Goal: Task Accomplishment & Management: Manage account settings

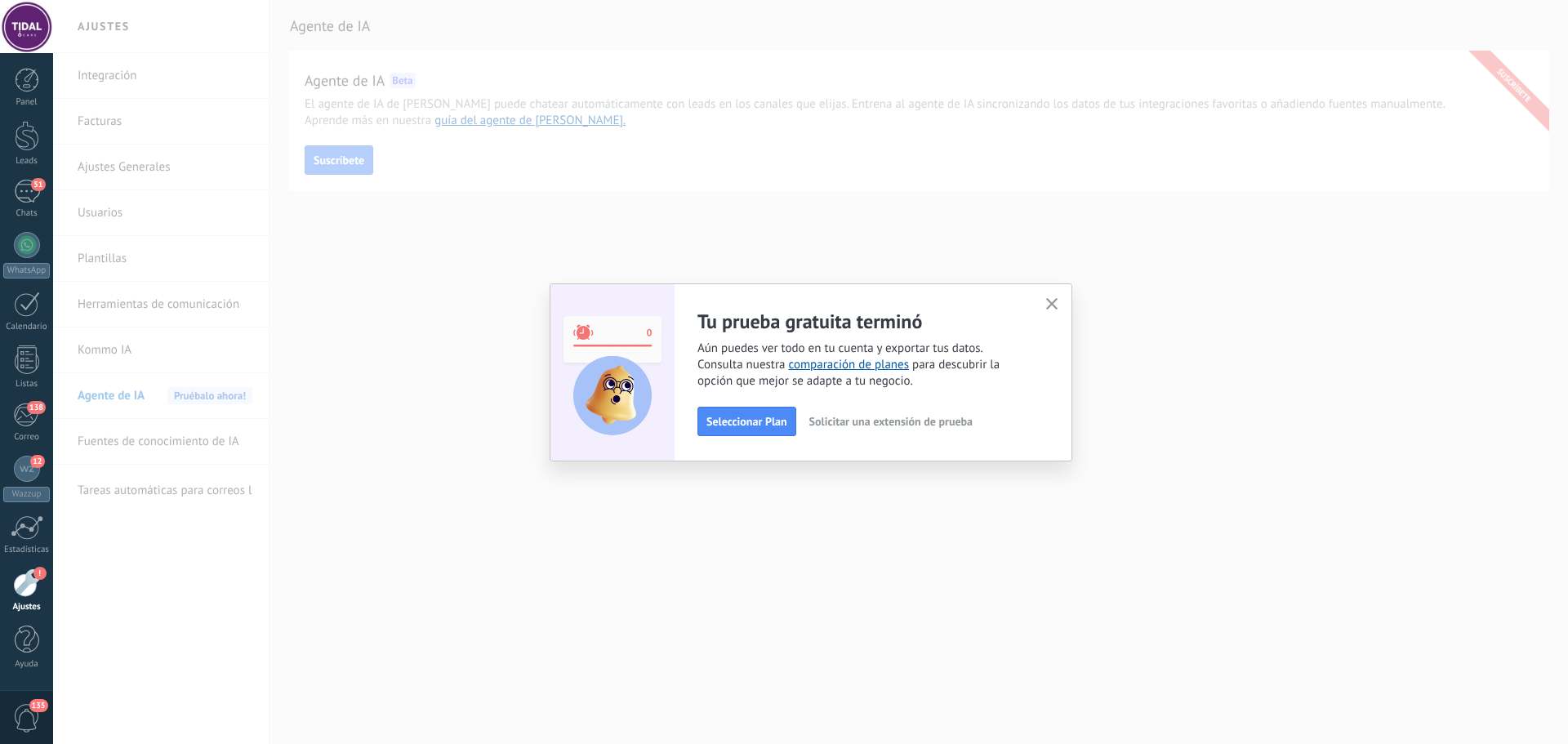
click at [1057, 285] on div "Tu prueba gratuita terminó Aún puedes ver todo en tu cuenta y exportar tus dato…" at bounding box center [811, 373] width 523 height 178
click at [1056, 318] on div "Tu prueba gratuita terminó Aún puedes ver todo en tu cuenta y exportar tus dato…" at bounding box center [811, 373] width 523 height 178
click at [1052, 308] on icon "button" at bounding box center [1052, 304] width 12 height 12
